Goal: Find specific page/section: Find specific page/section

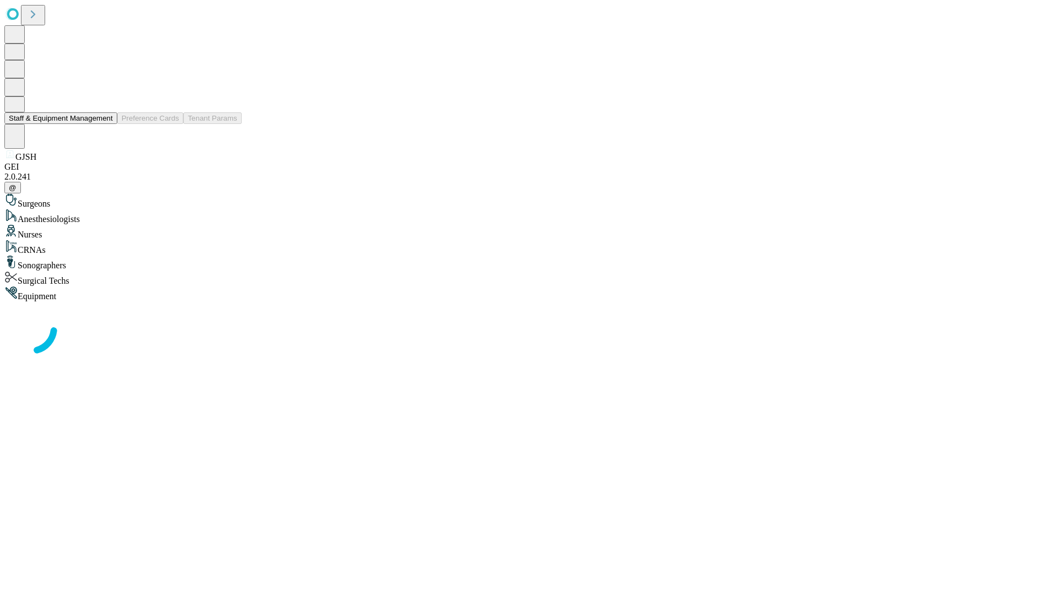
click at [105, 124] on button "Staff & Equipment Management" at bounding box center [60, 118] width 113 height 12
